Goal: Information Seeking & Learning: Learn about a topic

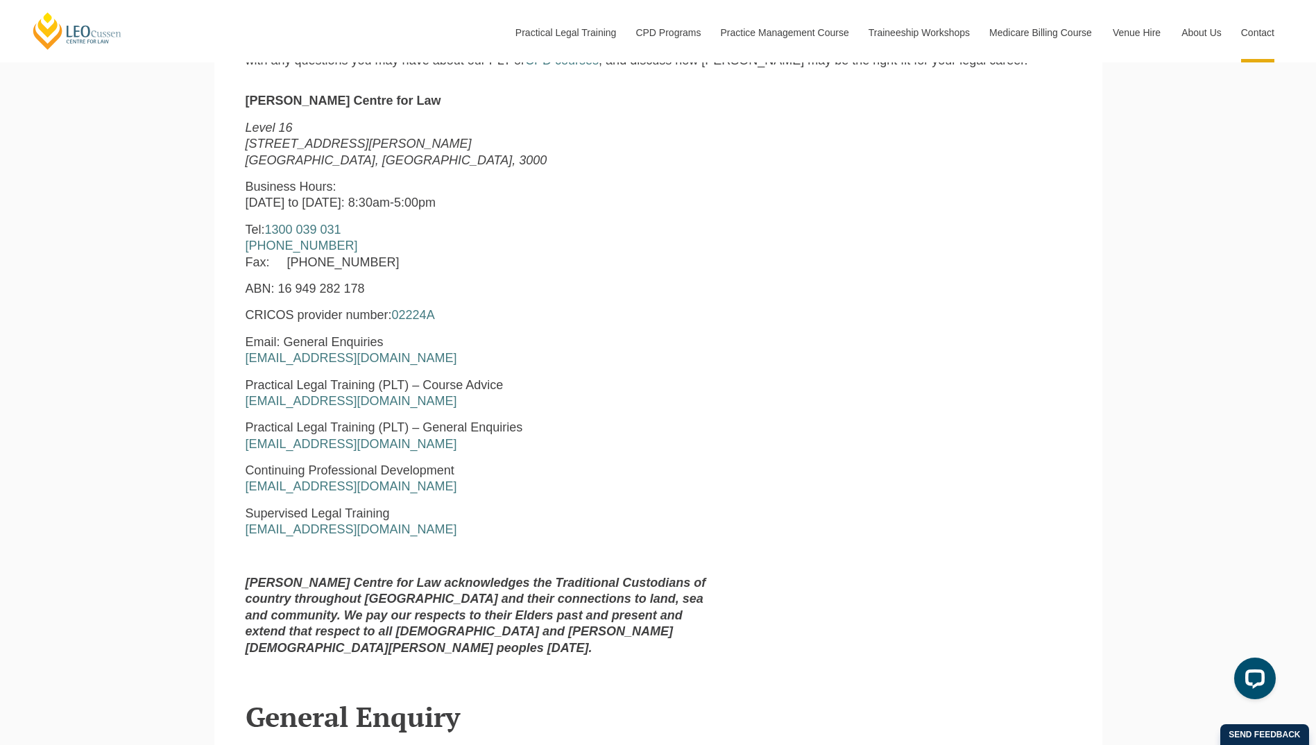
scroll to position [624, 0]
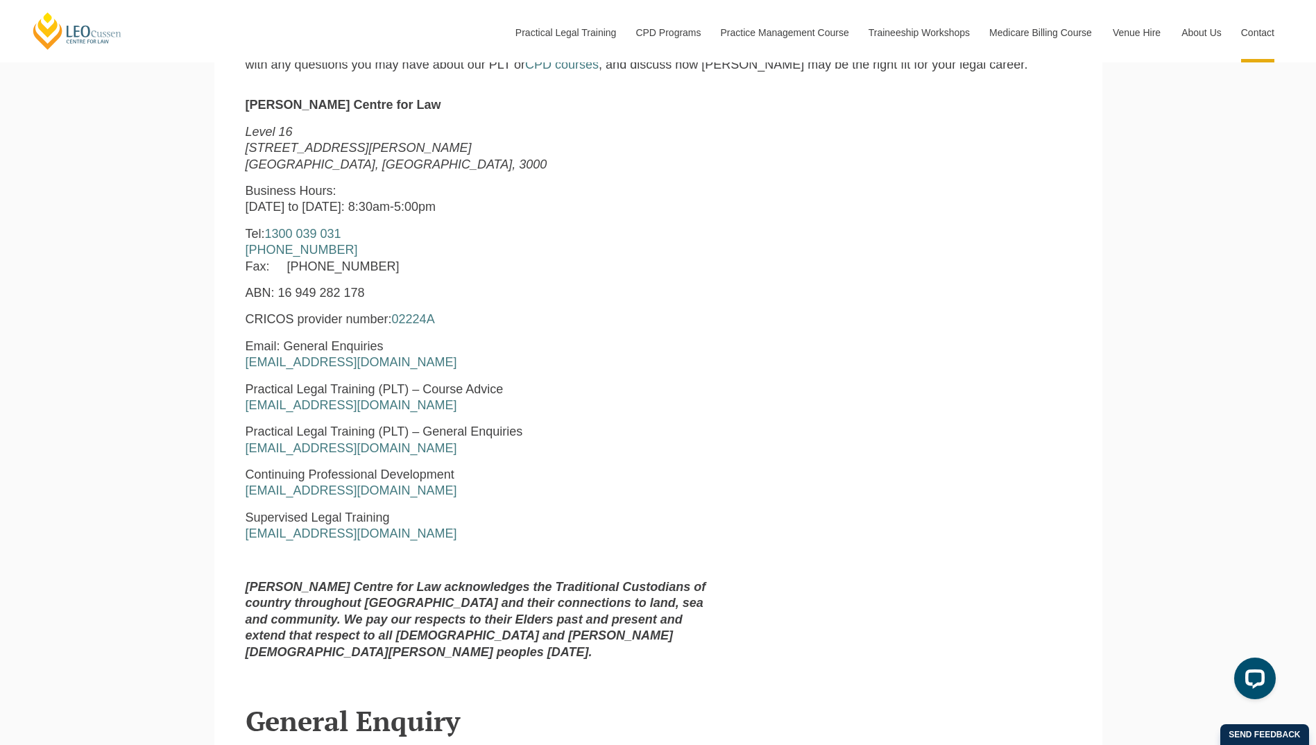
click at [592, 390] on p "Practical Legal Training (PLT) – Course Advice [EMAIL_ADDRESS][DOMAIN_NAME]" at bounding box center [482, 397] width 473 height 33
click at [510, 557] on p at bounding box center [482, 561] width 473 height 16
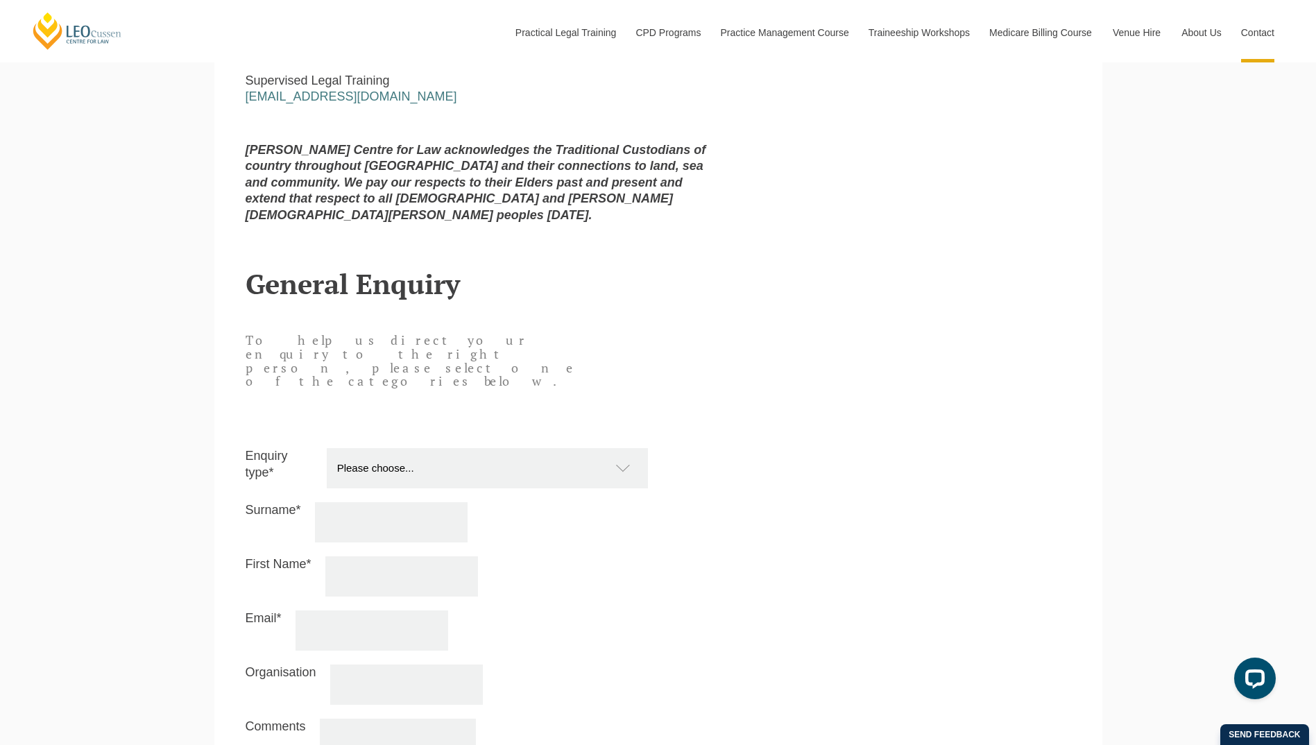
scroll to position [1248, 0]
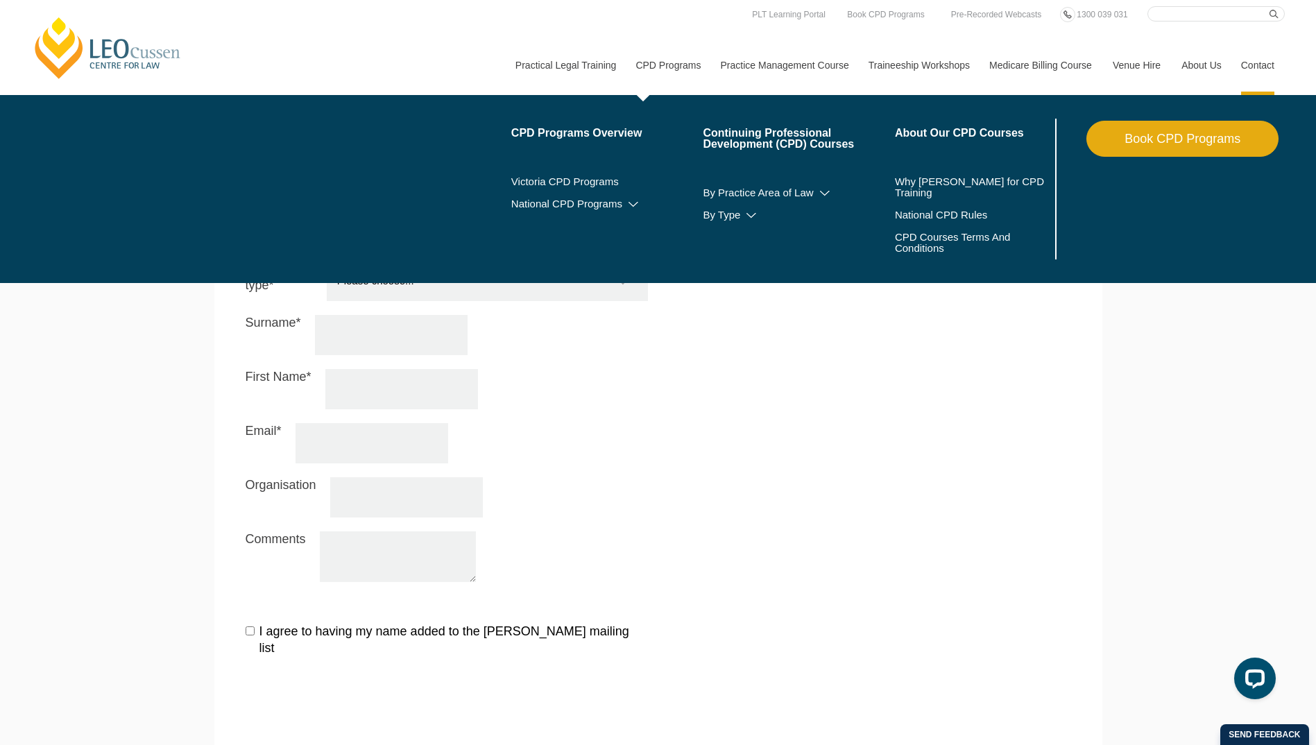
click at [671, 64] on link "CPD Programs" at bounding box center [667, 65] width 85 height 60
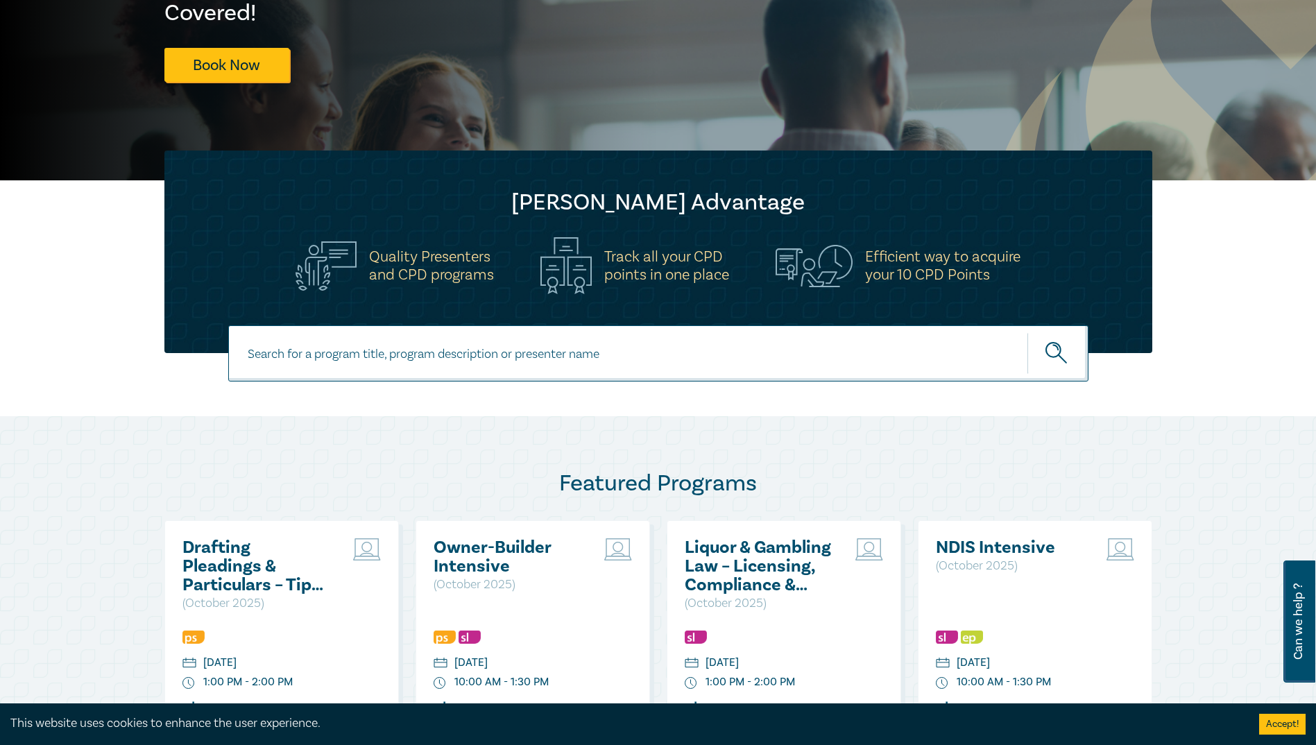
scroll to position [555, 0]
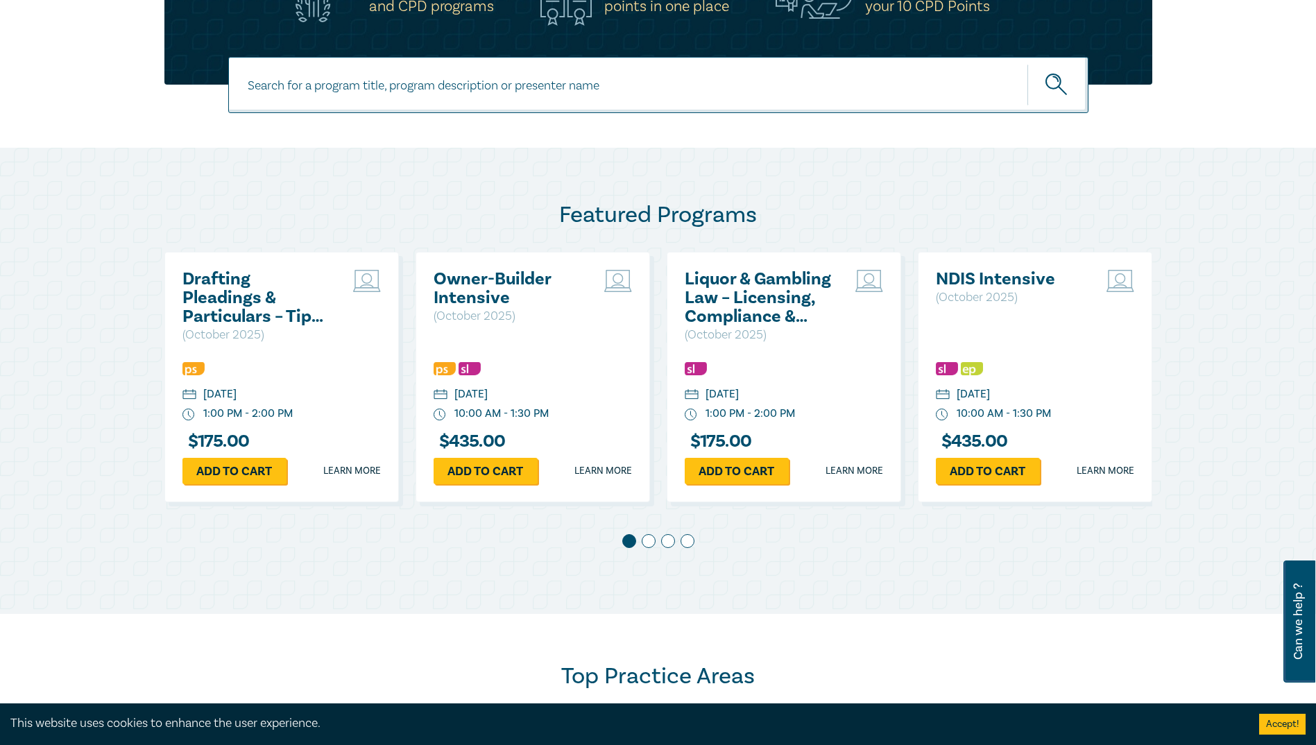
click at [648, 547] on span at bounding box center [649, 541] width 14 height 14
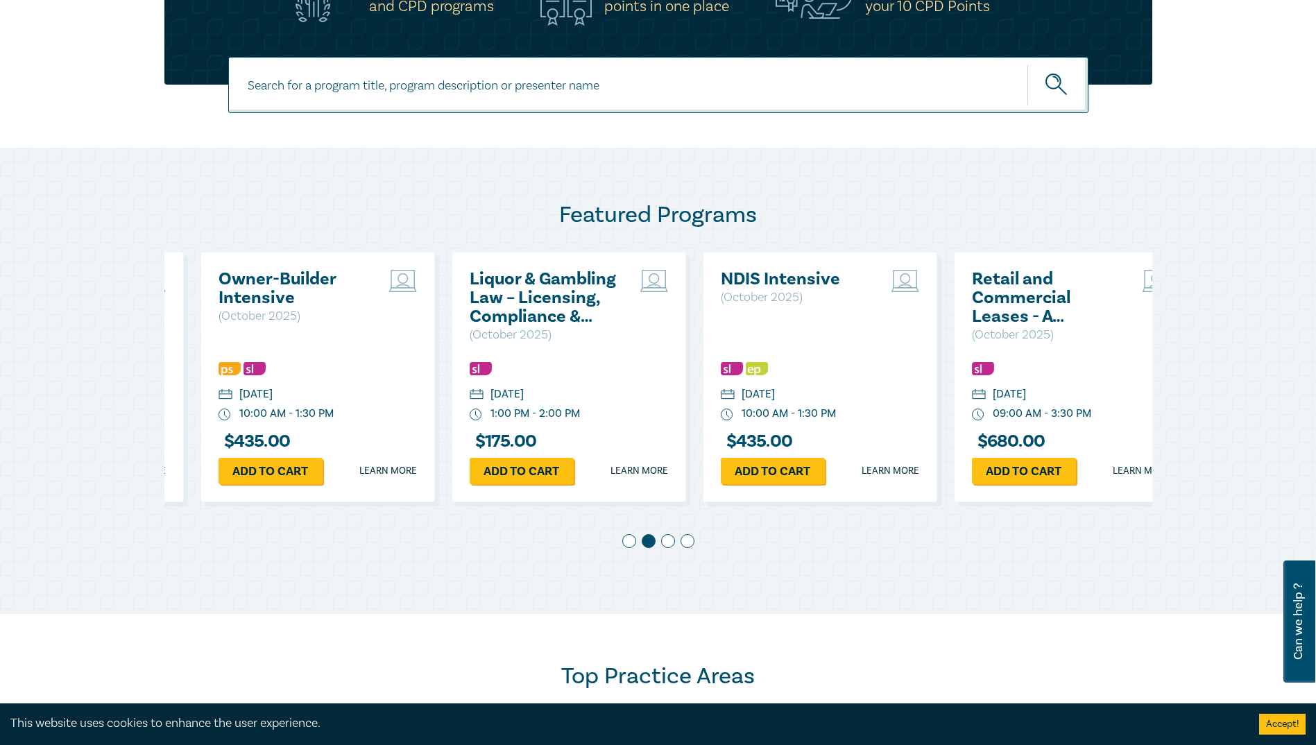
scroll to position [0, 251]
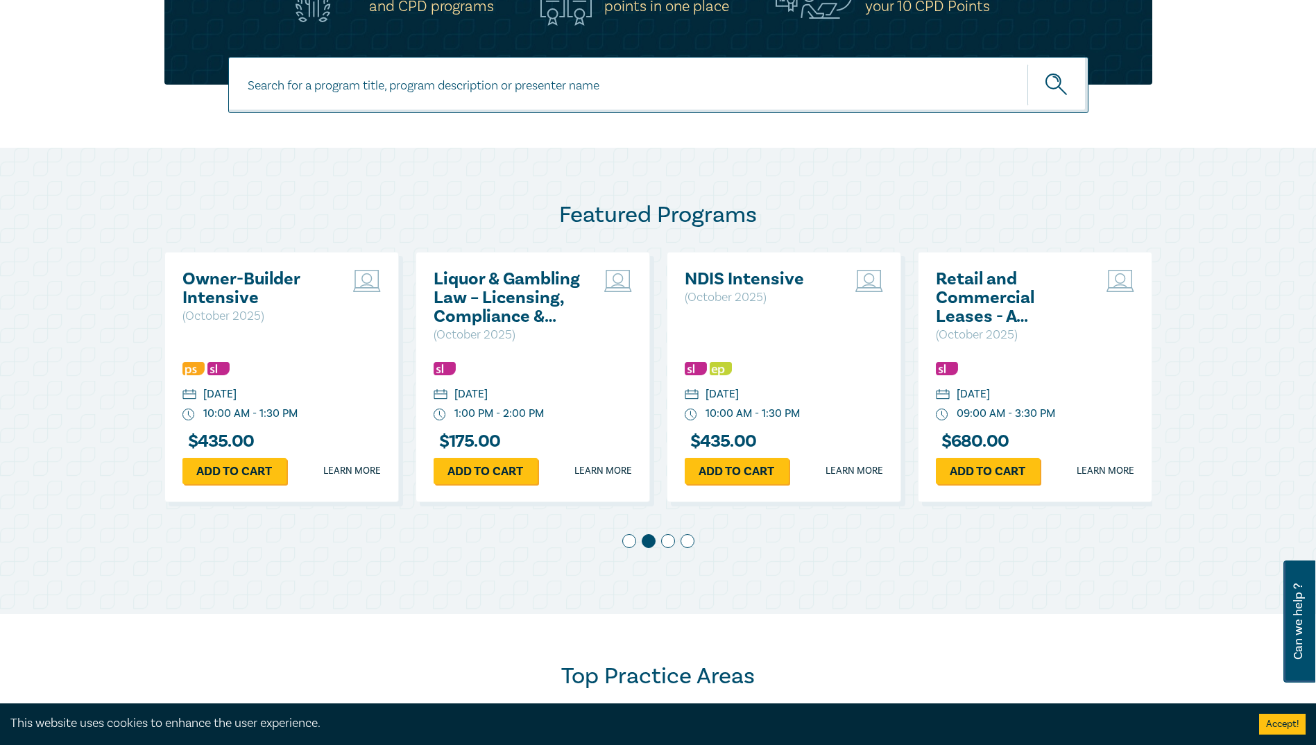
click at [670, 541] on span at bounding box center [668, 541] width 14 height 14
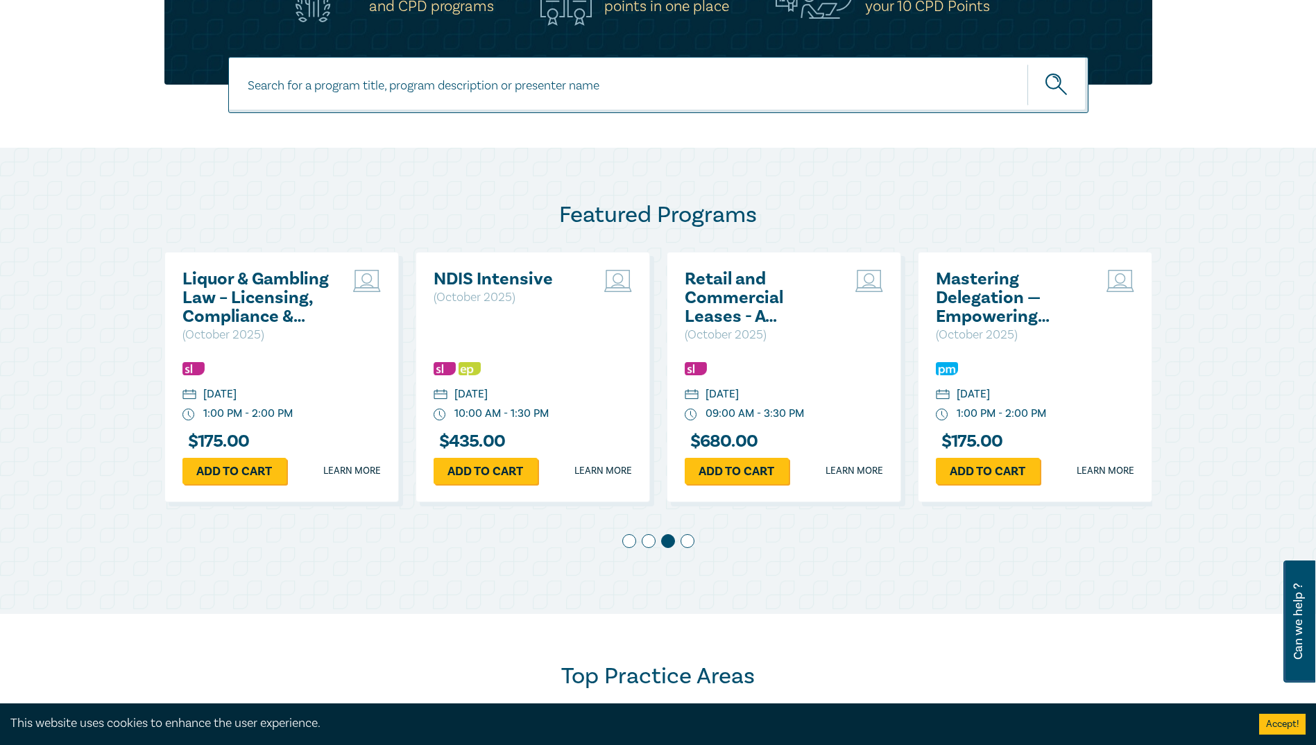
click at [687, 547] on span at bounding box center [687, 541] width 14 height 14
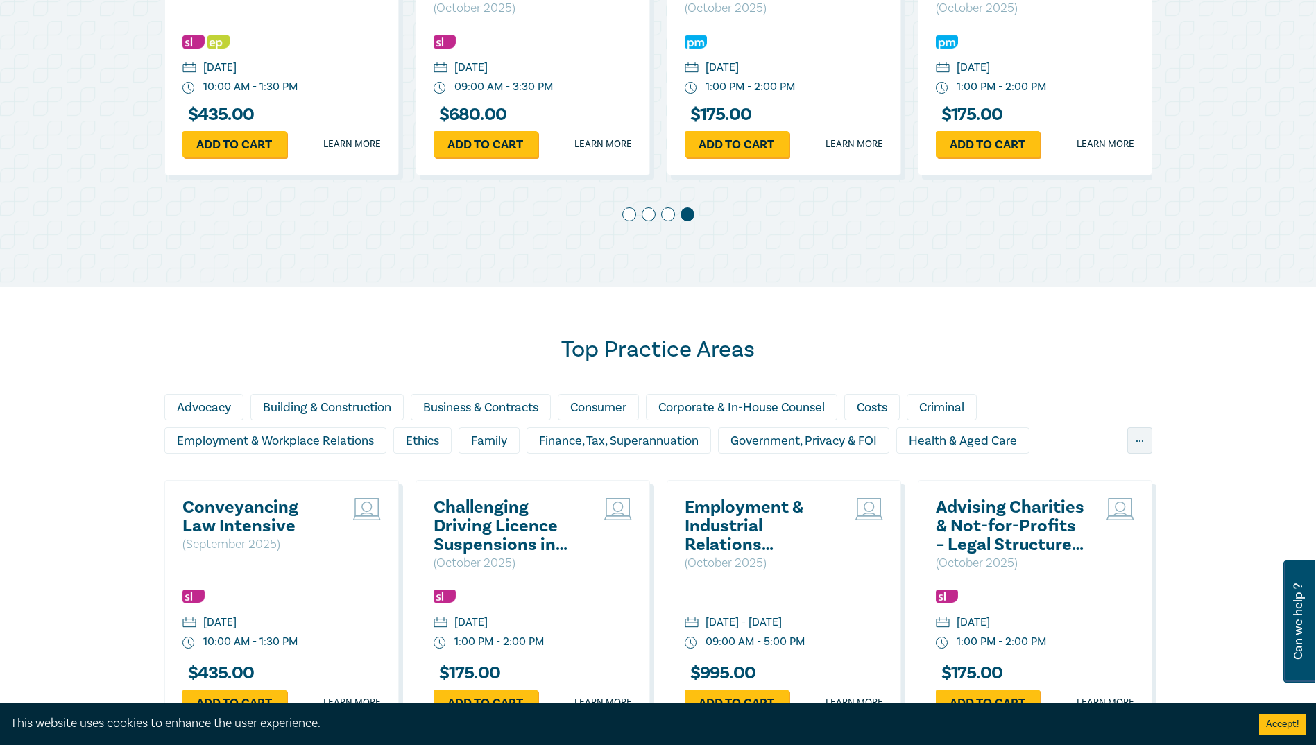
scroll to position [1040, 0]
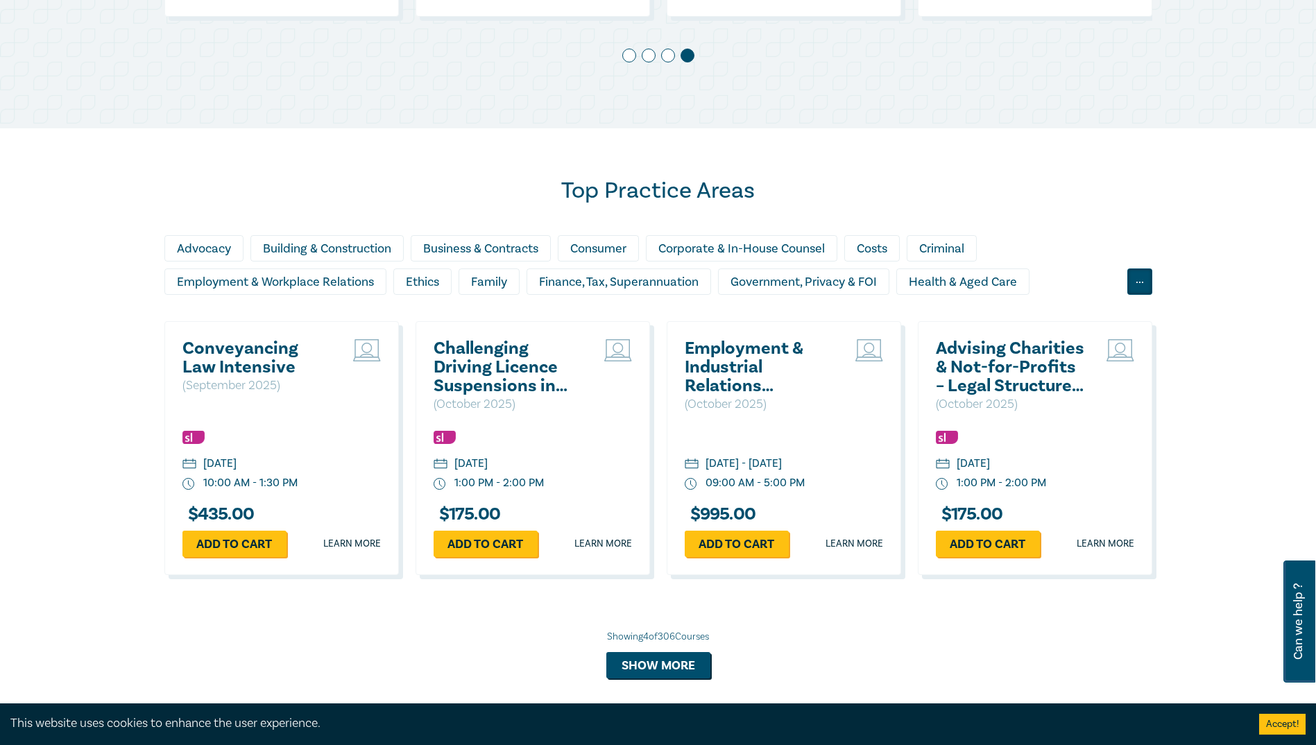
click at [1144, 285] on div "..." at bounding box center [1139, 281] width 25 height 26
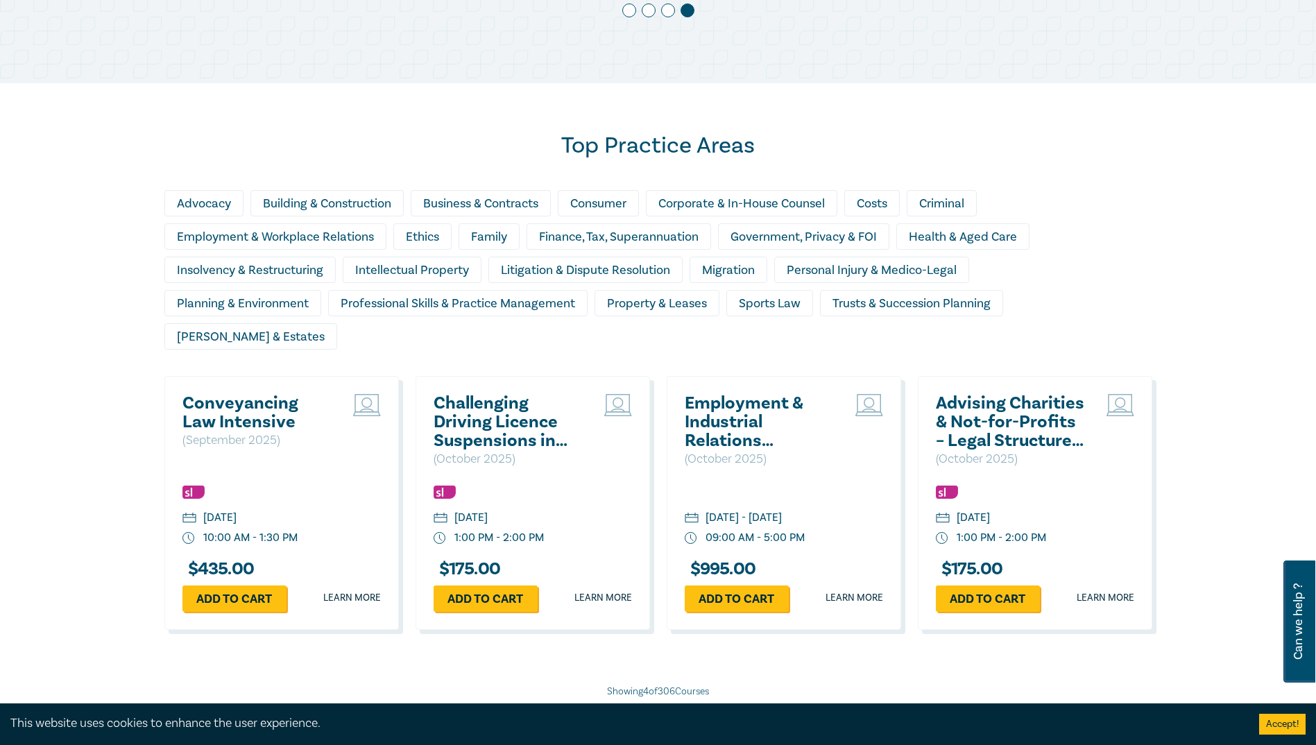
scroll to position [1110, 0]
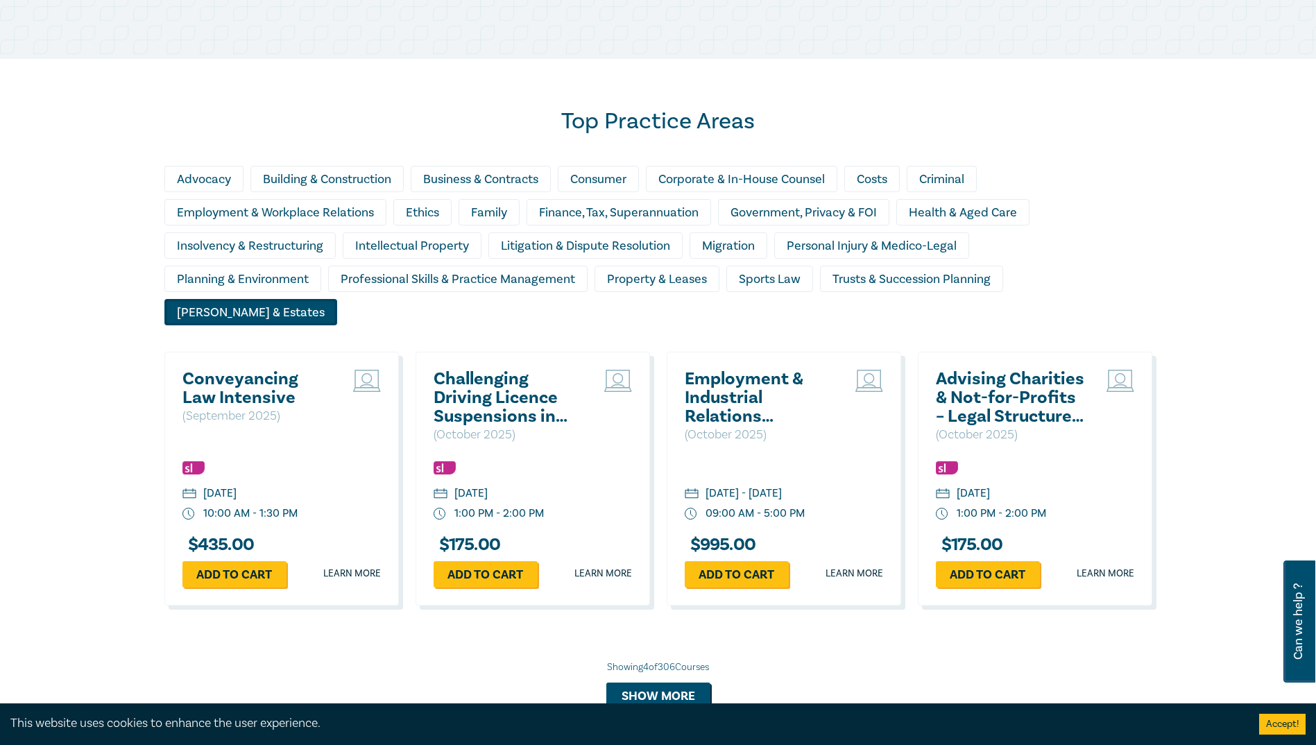
click at [337, 299] on div "[PERSON_NAME] & Estates" at bounding box center [250, 312] width 173 height 26
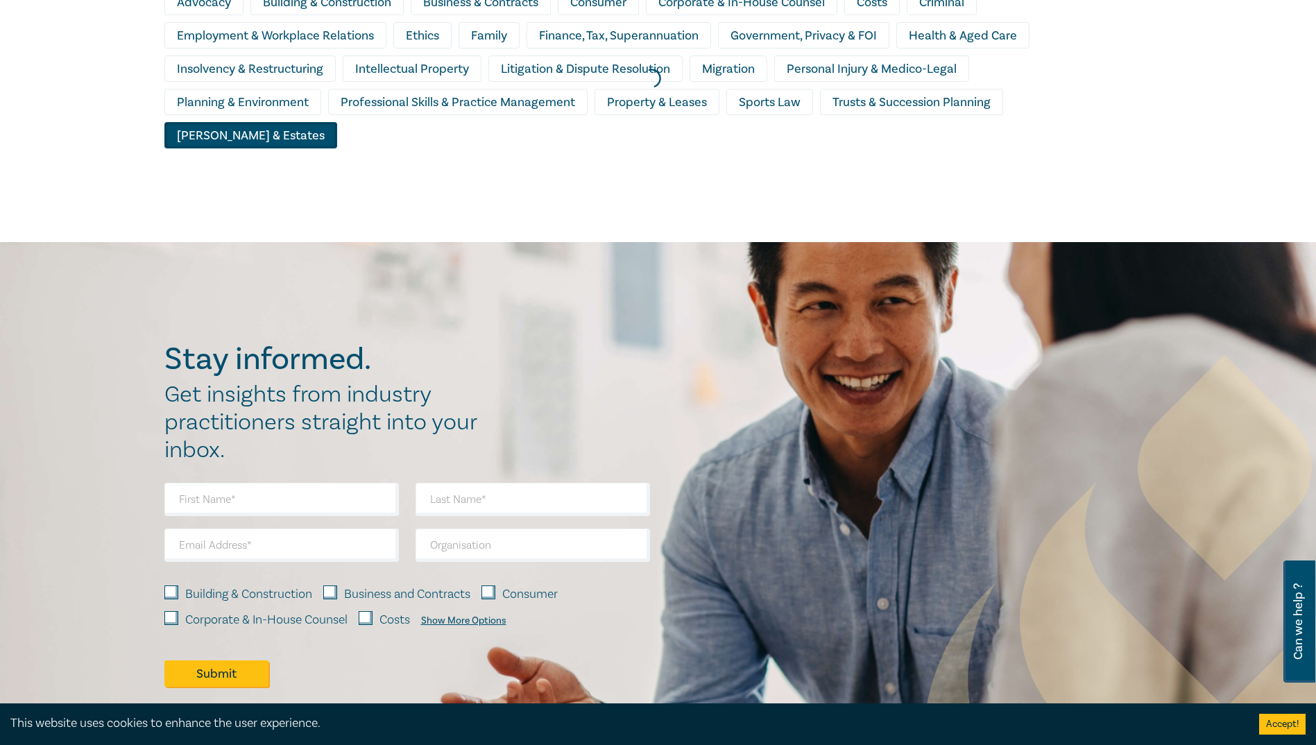
scroll to position [870, 0]
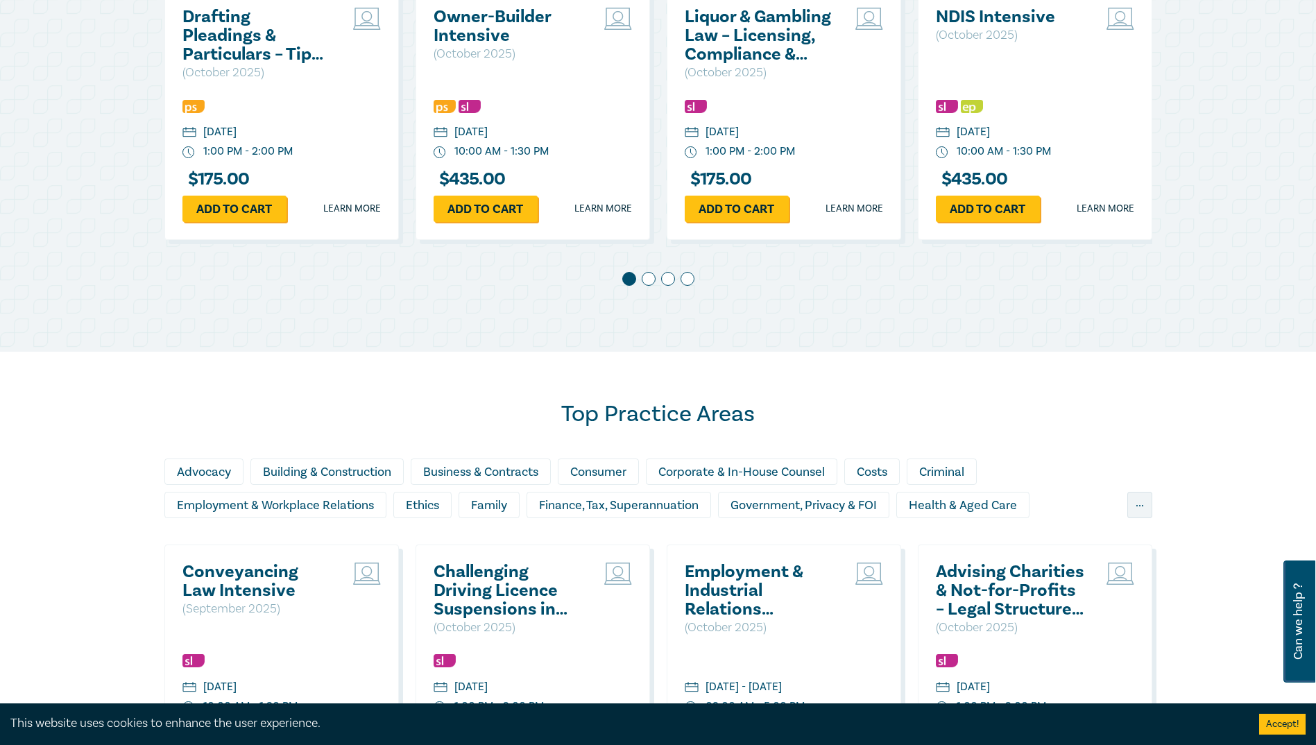
scroll to position [954, 0]
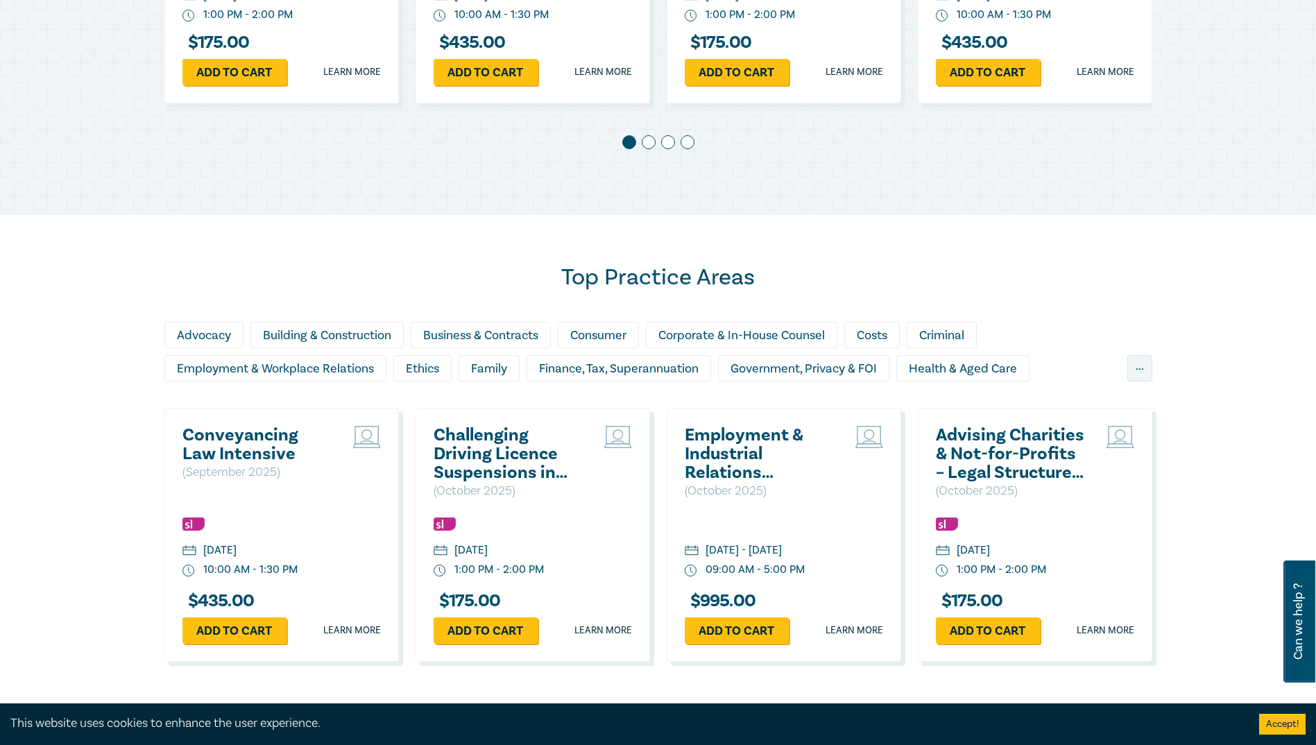
drag, startPoint x: 1133, startPoint y: 368, endPoint x: 1128, endPoint y: 373, distance: 7.4
click at [1133, 368] on div "..." at bounding box center [1139, 368] width 25 height 26
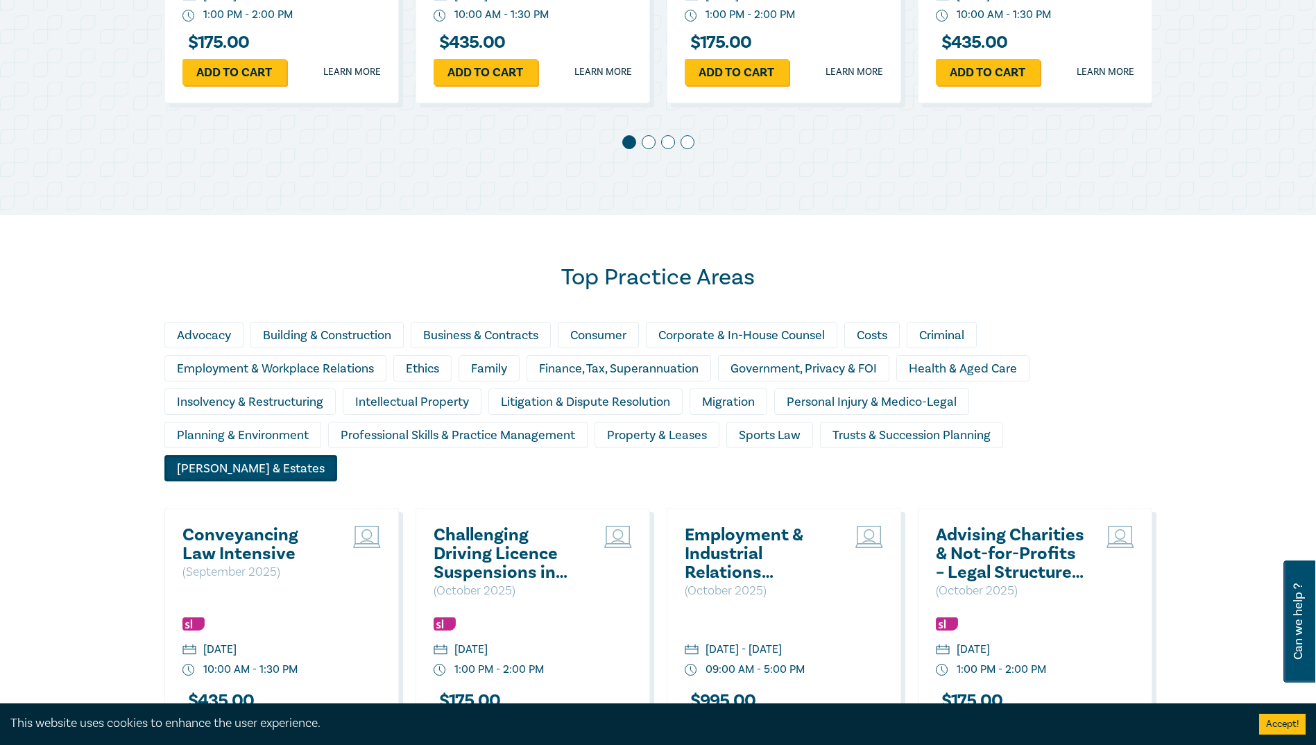
click at [337, 455] on div "[PERSON_NAME] & Estates" at bounding box center [250, 468] width 173 height 26
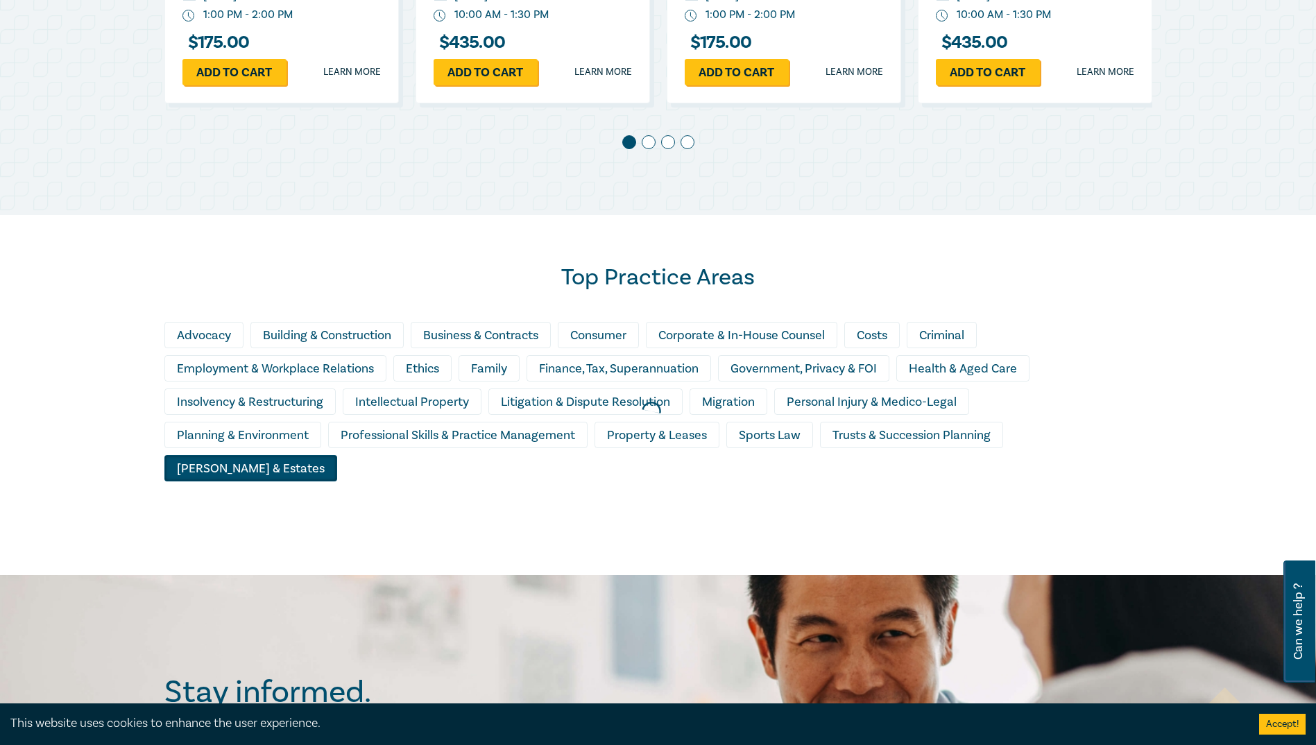
scroll to position [1162, 0]
